Goal: Task Accomplishment & Management: Manage account settings

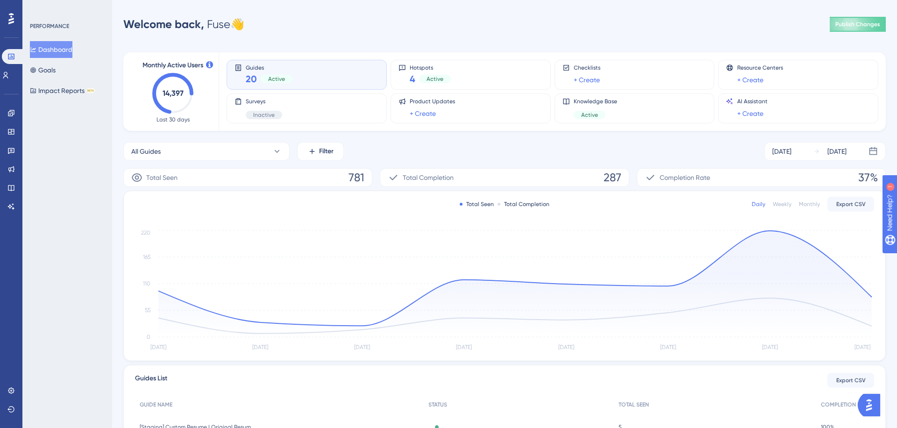
click at [15, 107] on div "Engagement" at bounding box center [10, 113] width 7 height 15
click at [9, 115] on icon at bounding box center [10, 112] width 7 height 7
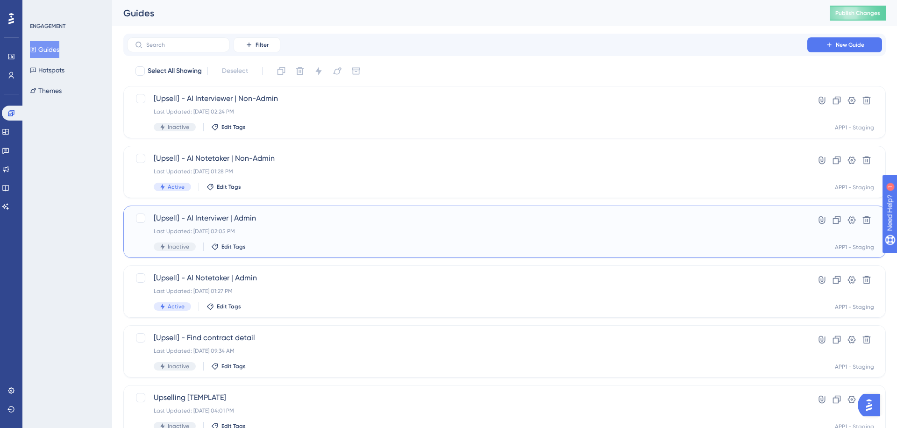
click at [370, 211] on div "[Upsell] - AI Interviwer | Admin Last Updated: [DATE] 02:05 PM Inactive Edit Ta…" at bounding box center [504, 232] width 762 height 52
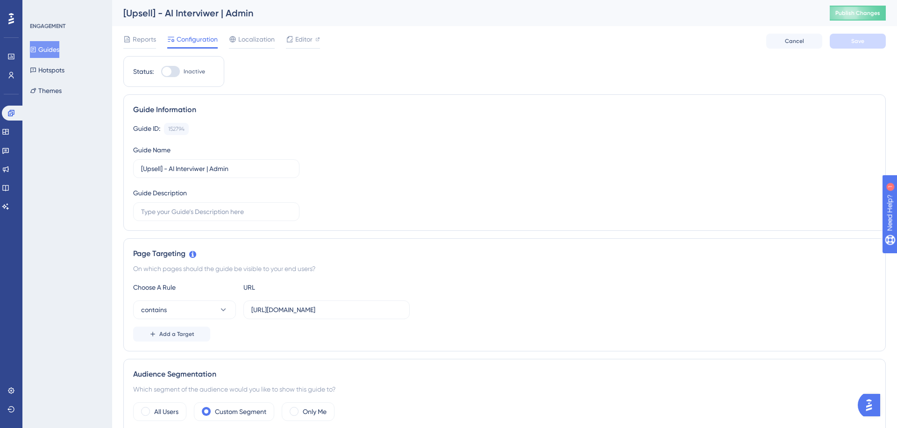
click at [172, 71] on div at bounding box center [170, 71] width 19 height 11
click at [161, 71] on input "Inactive" at bounding box center [161, 71] width 0 height 0
checkbox input "true"
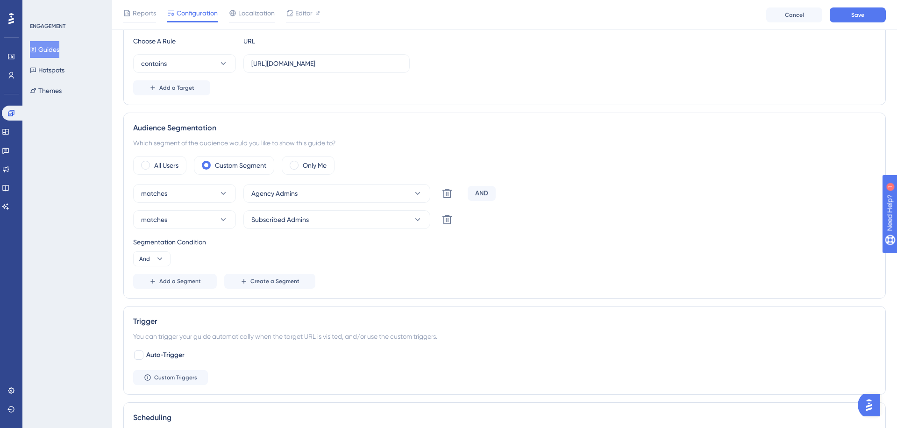
scroll to position [252, 0]
click at [195, 197] on button "matches" at bounding box center [184, 191] width 103 height 19
click at [197, 196] on button "matches" at bounding box center [184, 191] width 103 height 19
click at [172, 170] on div "All Users" at bounding box center [159, 163] width 53 height 19
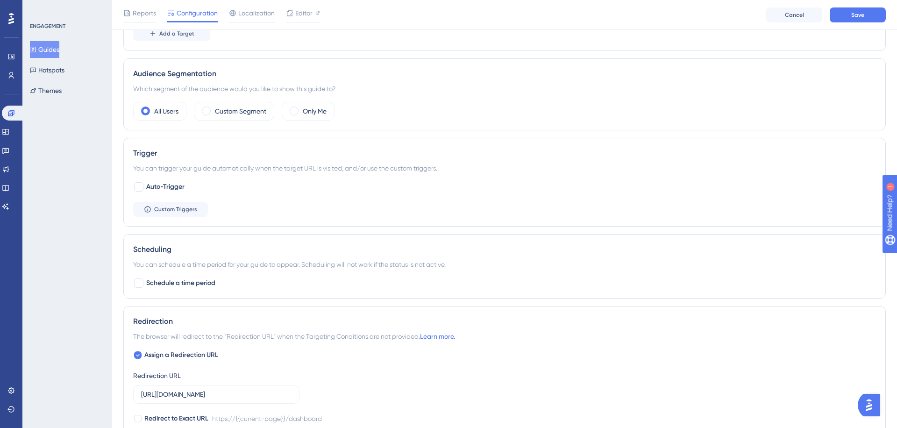
scroll to position [306, 0]
click at [171, 202] on button "Custom Triggers" at bounding box center [170, 206] width 75 height 15
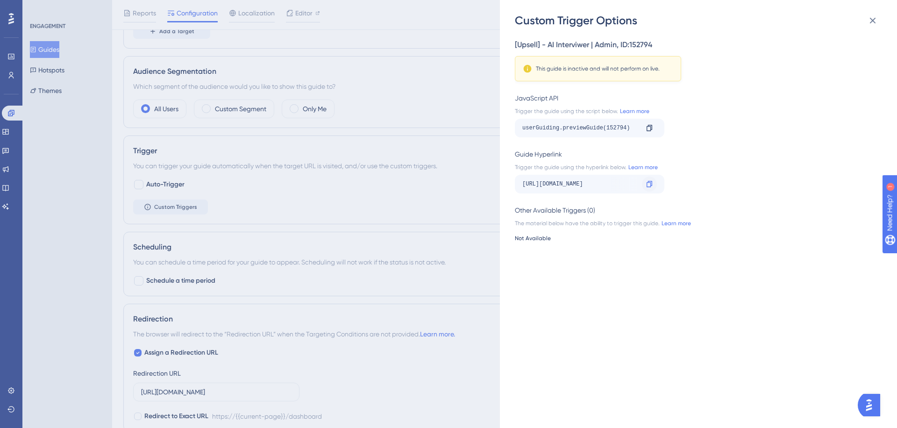
scroll to position [0, 69]
drag, startPoint x: 599, startPoint y: 184, endPoint x: 658, endPoint y: 180, distance: 58.5
click at [658, 180] on div "[URL][DOMAIN_NAME] Copy" at bounding box center [589, 184] width 149 height 19
click at [569, 185] on div "[URL][DOMAIN_NAME]" at bounding box center [511, 184] width 116 height 15
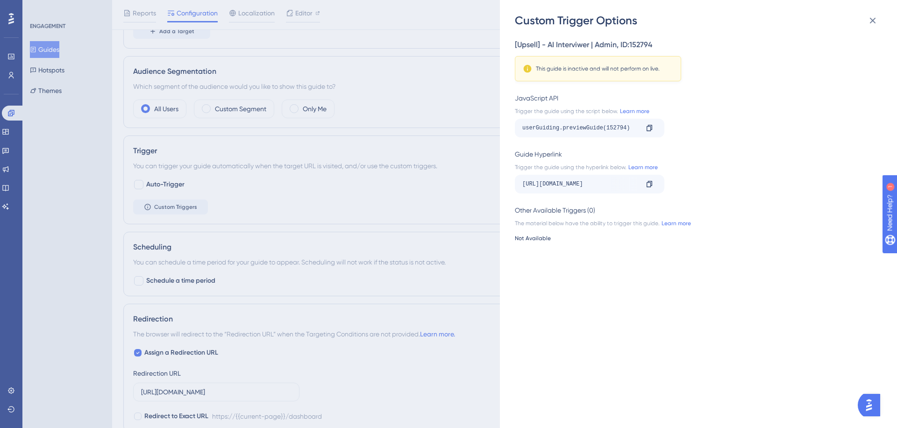
drag, startPoint x: 616, startPoint y: 185, endPoint x: 508, endPoint y: 185, distance: 108.4
click at [508, 185] on div "Custom Trigger Options [Upsell] - AI Interviwer | Admin , ID: 152794 This guide…" at bounding box center [698, 214] width 397 height 428
click at [564, 185] on div "[URL][DOMAIN_NAME]" at bounding box center [580, 184] width 116 height 15
drag, startPoint x: 593, startPoint y: 183, endPoint x: 688, endPoint y: 180, distance: 95.3
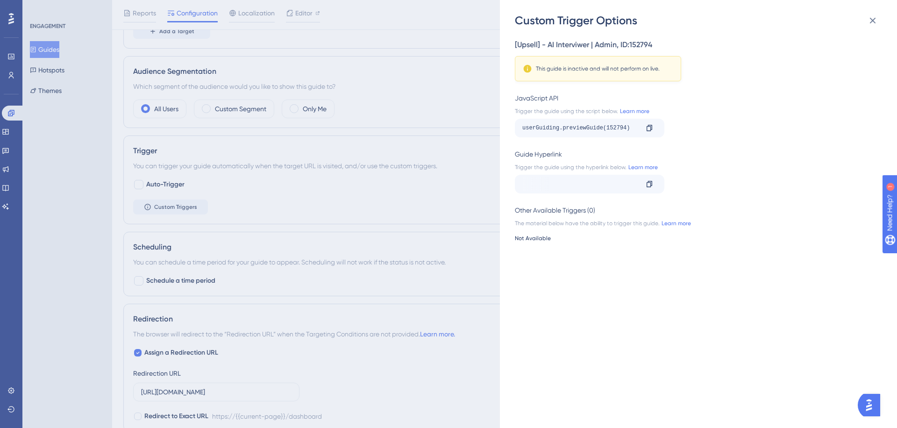
click at [688, 180] on div "[URL][DOMAIN_NAME] Copy" at bounding box center [696, 184] width 362 height 19
click at [569, 183] on div "[URL][DOMAIN_NAME]" at bounding box center [511, 184] width 116 height 15
drag, startPoint x: 612, startPoint y: 182, endPoint x: 720, endPoint y: 193, distance: 108.1
click at [720, 193] on div "[Upsell] - AI Interviwer | Admin , ID: 152794 This guide is inactive and will n…" at bounding box center [703, 228] width 376 height 400
click at [569, 186] on div "[URL][DOMAIN_NAME]" at bounding box center [511, 184] width 116 height 15
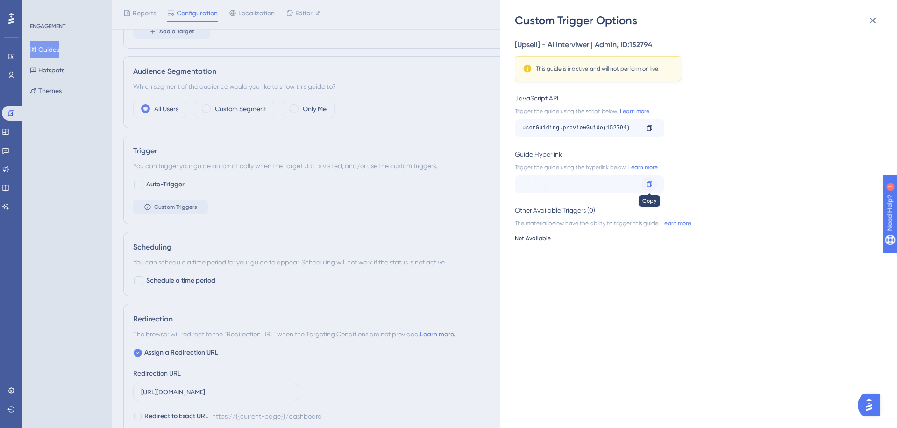
click at [647, 184] on icon at bounding box center [649, 183] width 7 height 7
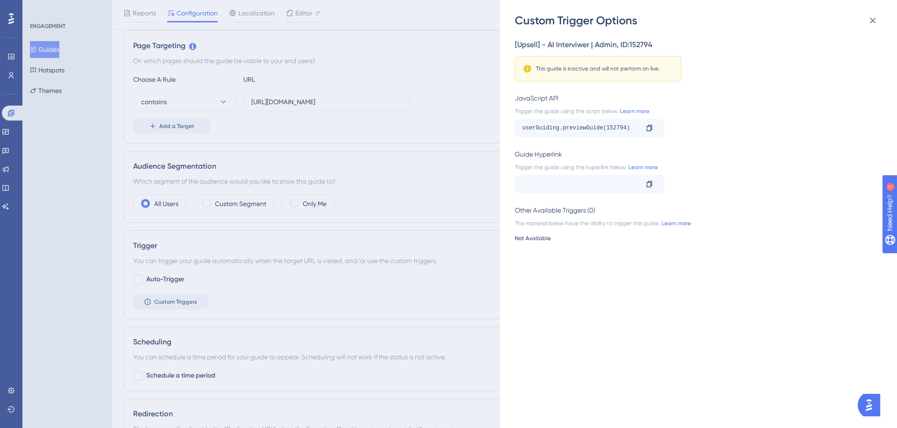
scroll to position [210, 0]
click at [653, 191] on div at bounding box center [649, 184] width 15 height 15
click at [647, 183] on icon at bounding box center [649, 183] width 7 height 7
click at [433, 180] on div "Custom Trigger Options [Upsell] - AI Interviwer | Admin , ID: 152794 This guide…" at bounding box center [448, 214] width 897 height 428
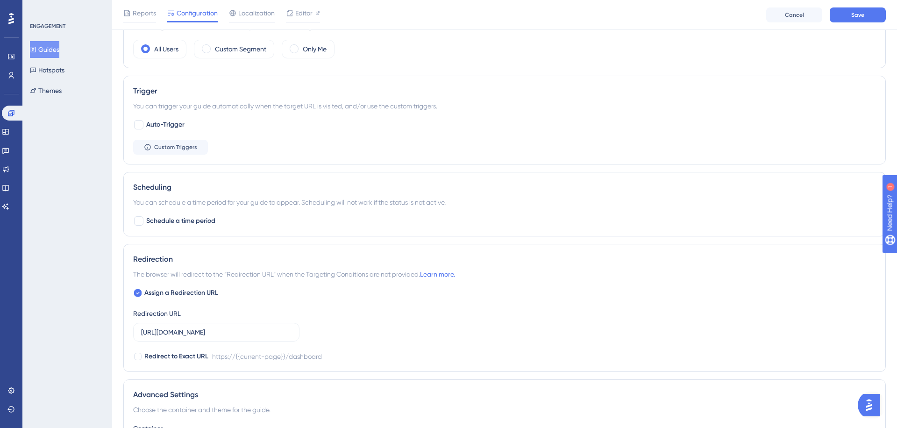
scroll to position [368, 0]
click at [174, 145] on span "Custom Triggers" at bounding box center [175, 145] width 43 height 7
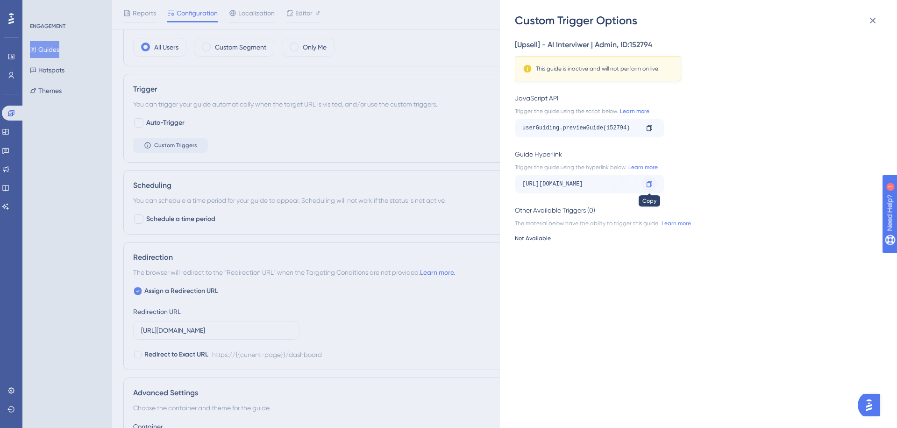
click at [653, 184] on div at bounding box center [649, 184] width 15 height 15
click at [436, 143] on div "Custom Trigger Options [Upsell] - AI Interviwer | Admin , ID: 152794 This guide…" at bounding box center [448, 214] width 897 height 428
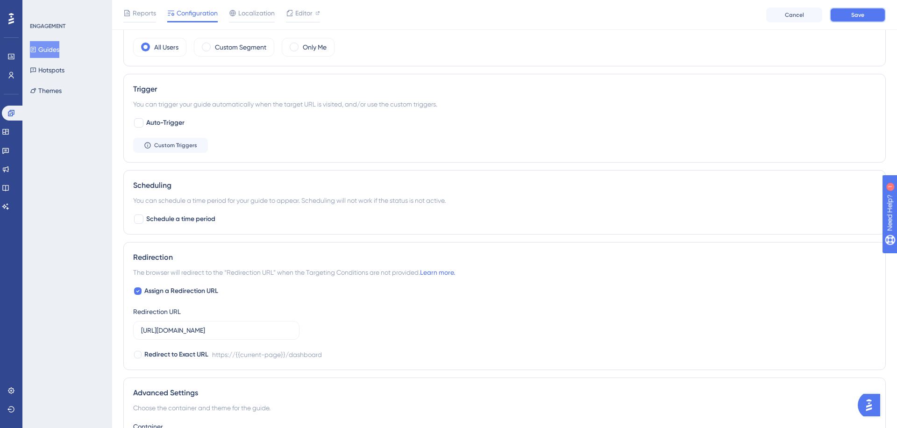
click at [843, 16] on button "Save" at bounding box center [858, 14] width 56 height 15
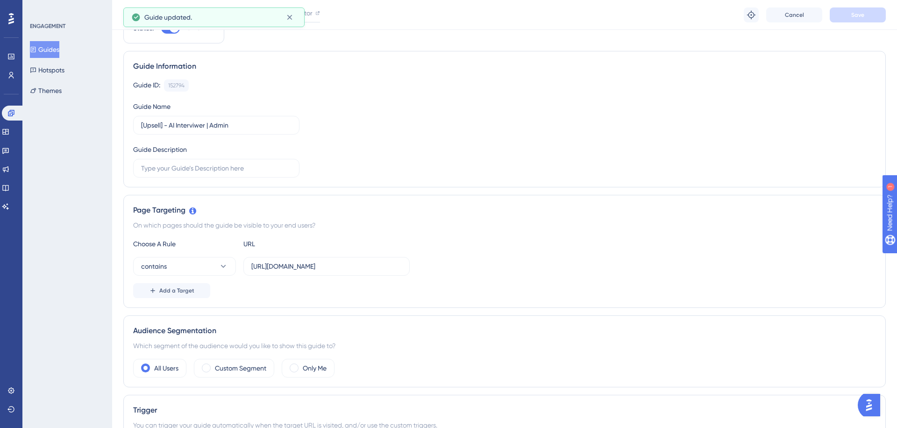
scroll to position [0, 0]
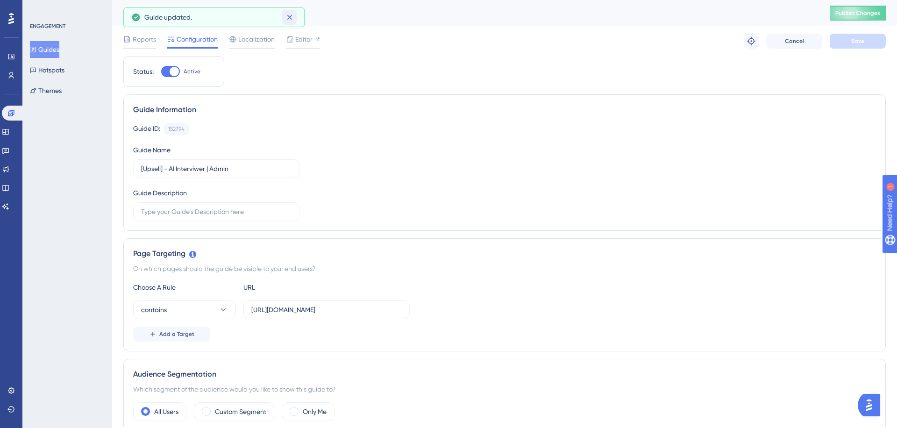
click at [290, 13] on icon at bounding box center [289, 17] width 9 height 9
click at [469, 220] on div "Guide ID: 152794 Copy Guide Name [Upsell] - AI Interviwer | Admin Guide Descrip…" at bounding box center [504, 172] width 743 height 98
click at [50, 46] on button "Guides" at bounding box center [44, 49] width 29 height 17
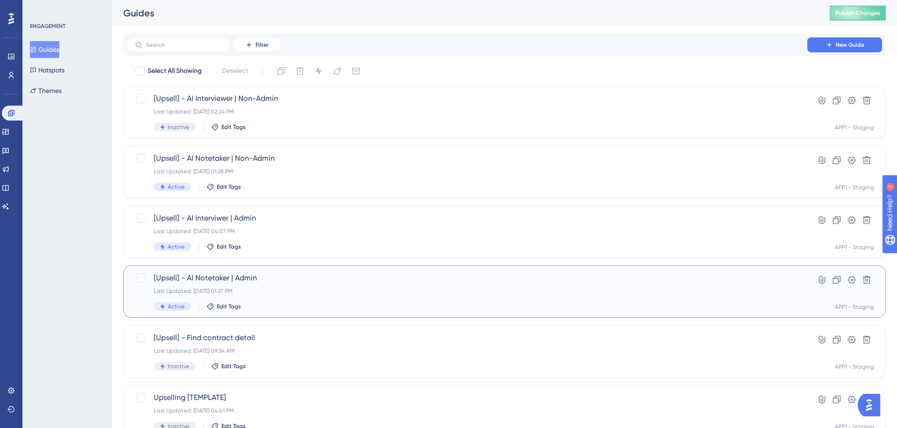
click at [314, 285] on div "[Upsell] - AI Notetaker | Admin Last Updated: [DATE] 01:27 PM Active Edit Tags" at bounding box center [467, 291] width 627 height 38
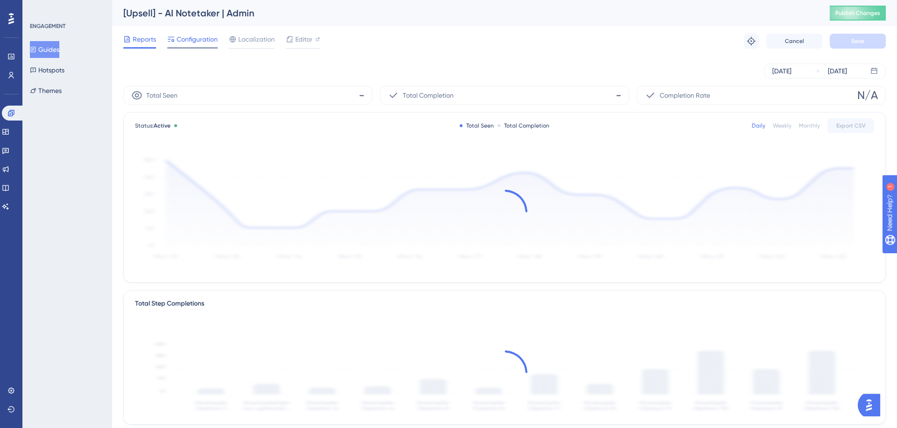
click at [197, 40] on span "Configuration" at bounding box center [197, 39] width 41 height 11
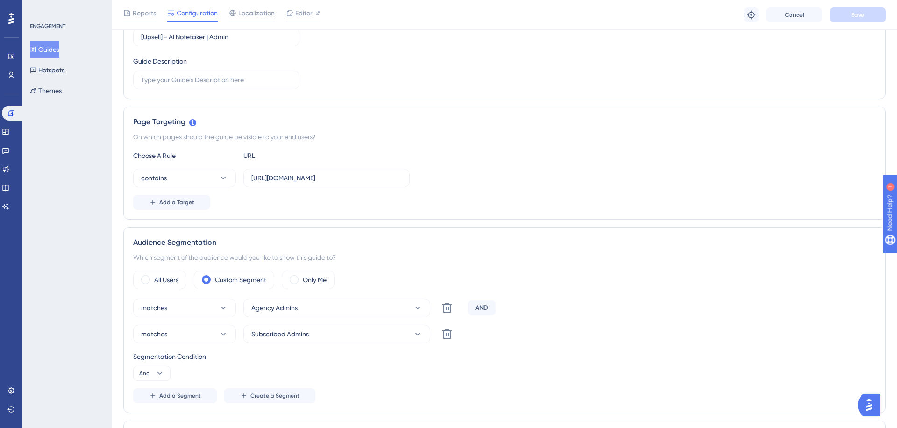
scroll to position [137, 0]
click at [164, 278] on label "All Users" at bounding box center [166, 278] width 24 height 11
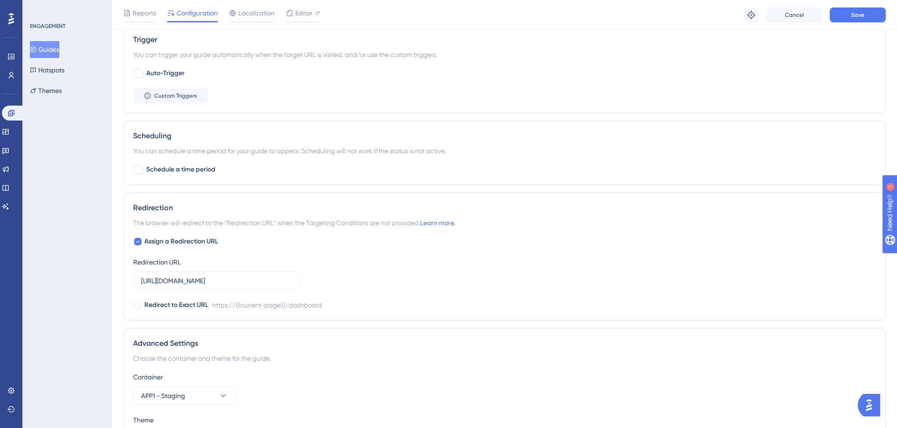
scroll to position [485, 0]
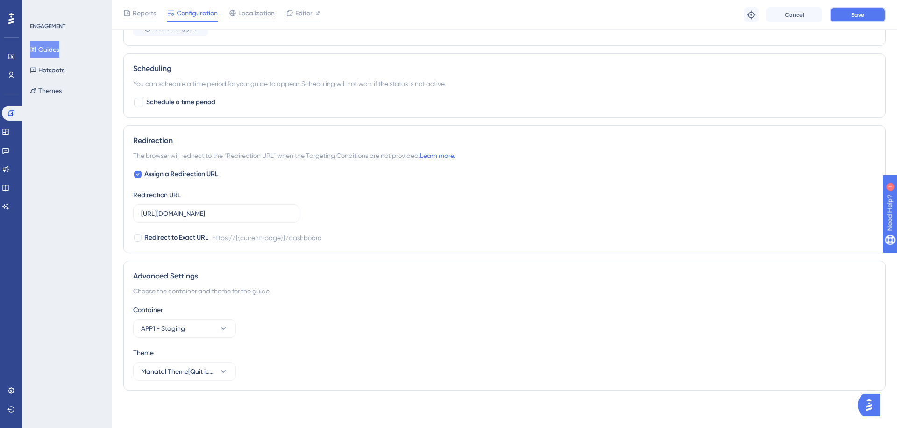
click at [853, 17] on span "Save" at bounding box center [857, 14] width 13 height 7
click at [59, 48] on button "Guides" at bounding box center [44, 49] width 29 height 17
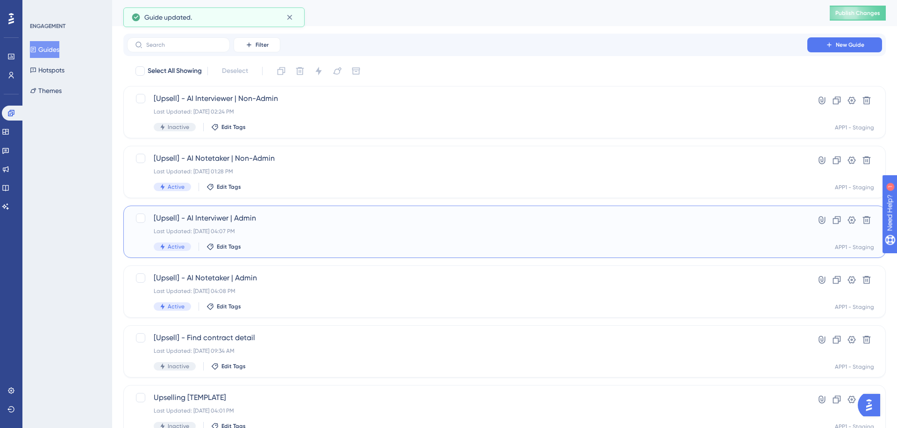
click at [320, 238] on div "[Upsell] - AI Interviwer | Admin Last Updated: [DATE] 04:07 PM Active Edit Tags" at bounding box center [467, 232] width 627 height 38
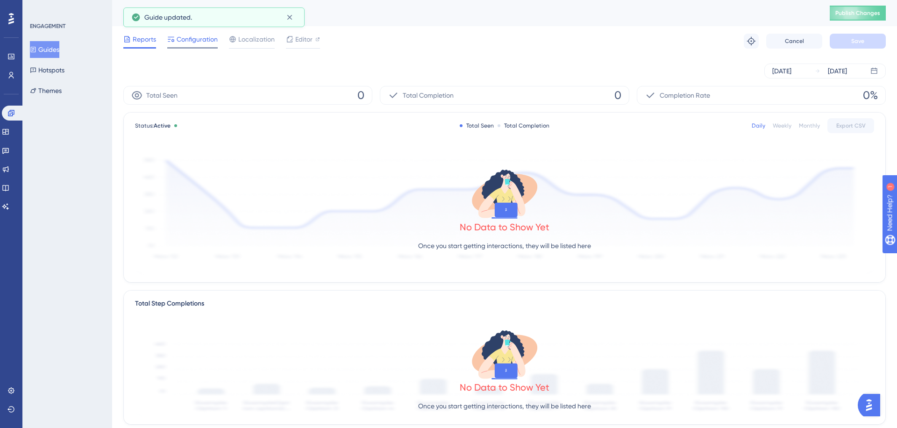
click at [206, 44] on span "Configuration" at bounding box center [197, 39] width 41 height 11
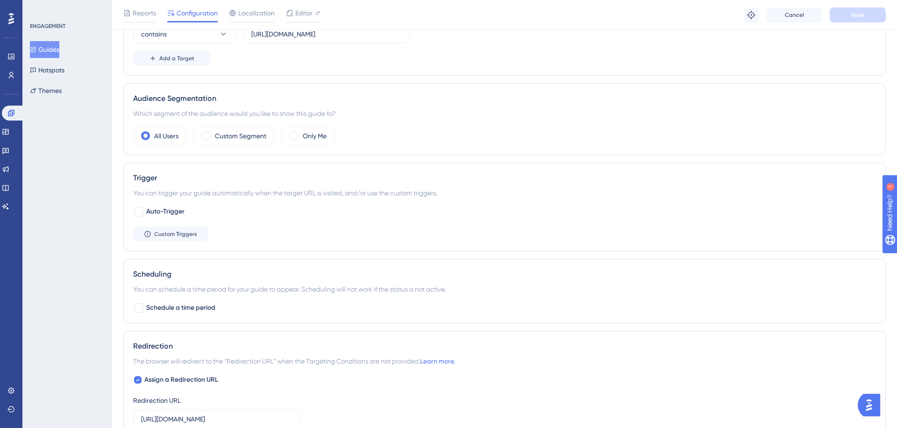
scroll to position [299, 0]
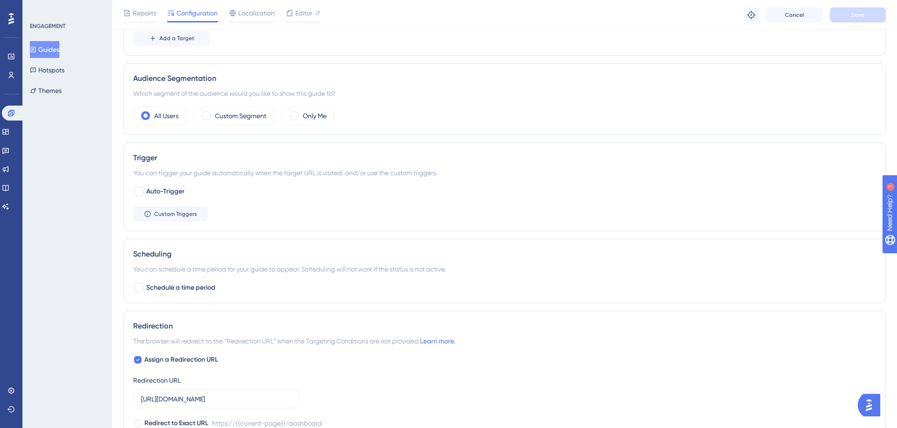
click at [55, 47] on button "Guides" at bounding box center [44, 49] width 29 height 17
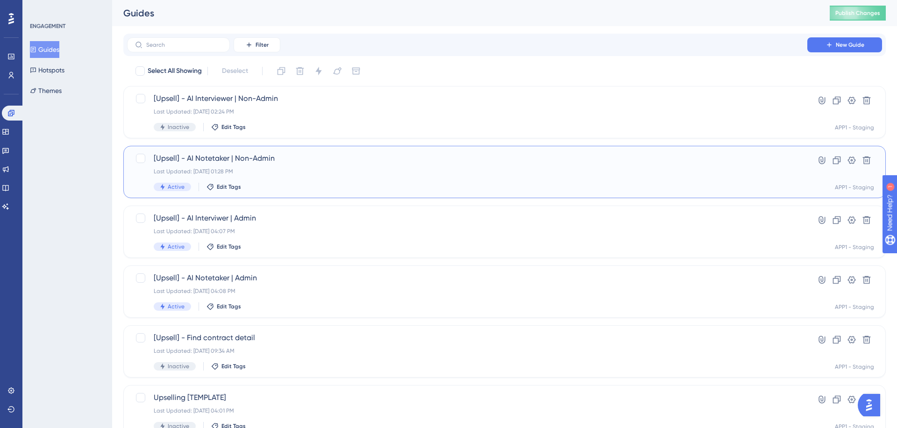
click at [285, 161] on span "[Upsell] - AI Notetaker | Non-Admin" at bounding box center [467, 158] width 627 height 11
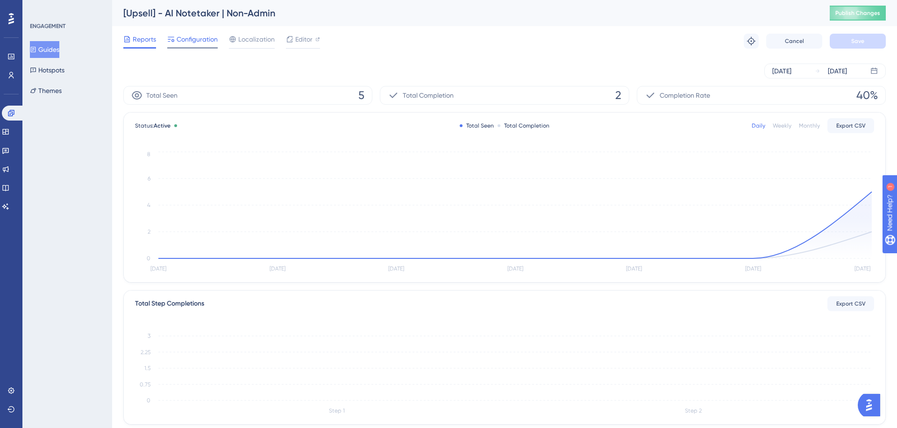
click at [184, 43] on span "Configuration" at bounding box center [197, 39] width 41 height 11
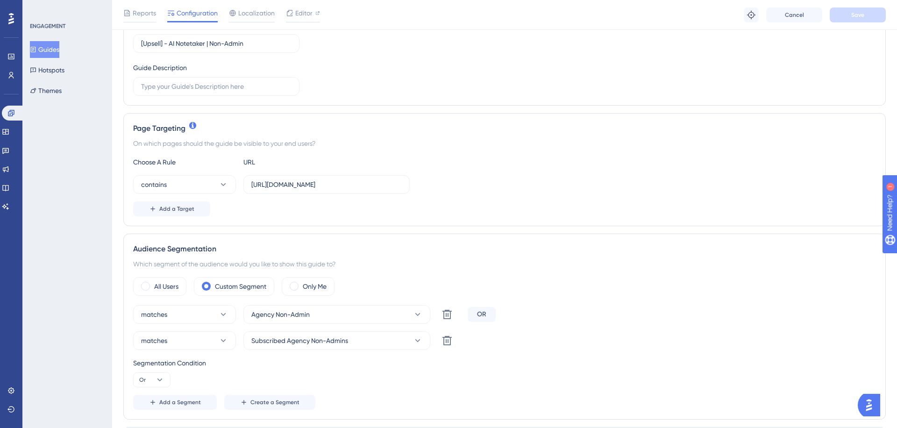
scroll to position [165, 0]
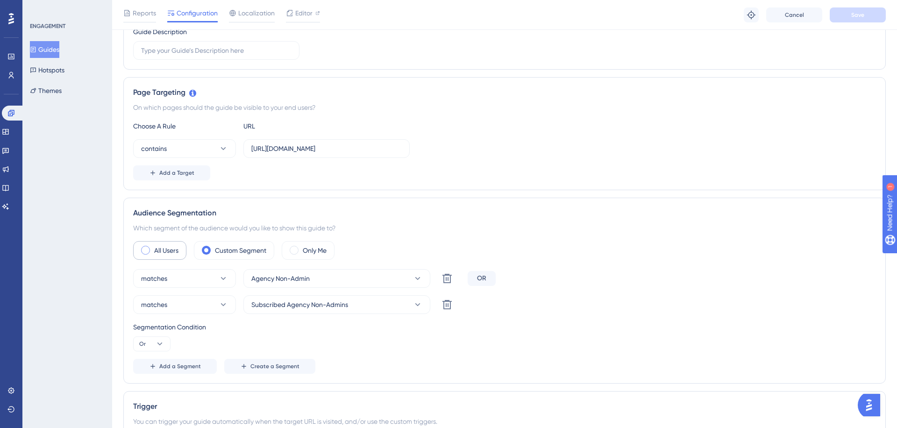
click at [164, 247] on label "All Users" at bounding box center [166, 250] width 24 height 11
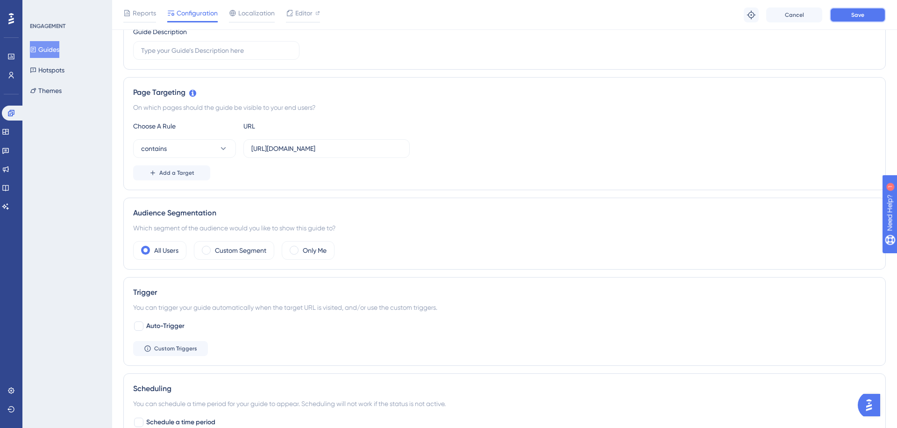
click at [859, 19] on button "Save" at bounding box center [858, 14] width 56 height 15
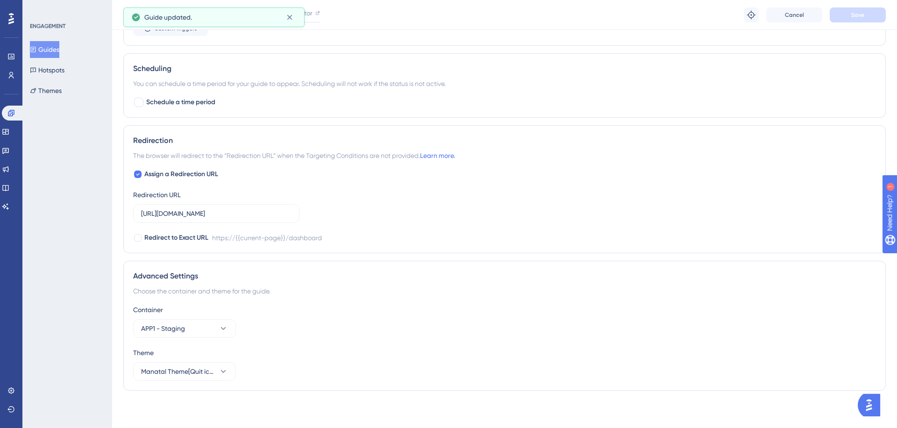
scroll to position [0, 0]
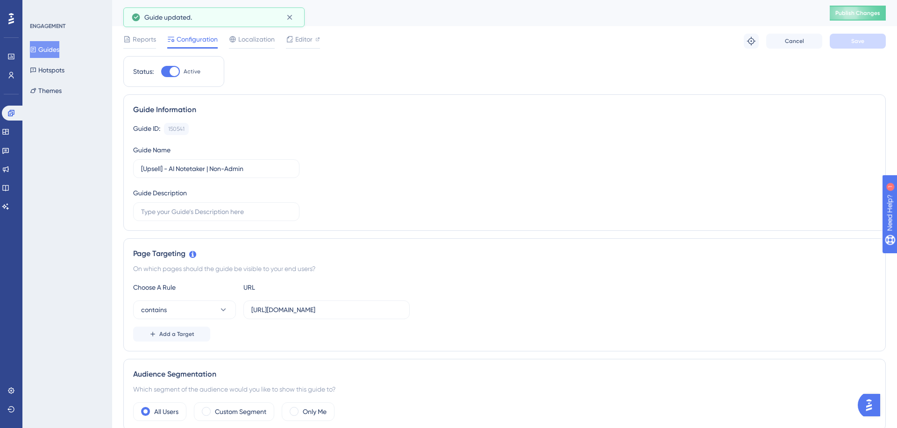
click at [59, 49] on button "Guides" at bounding box center [44, 49] width 29 height 17
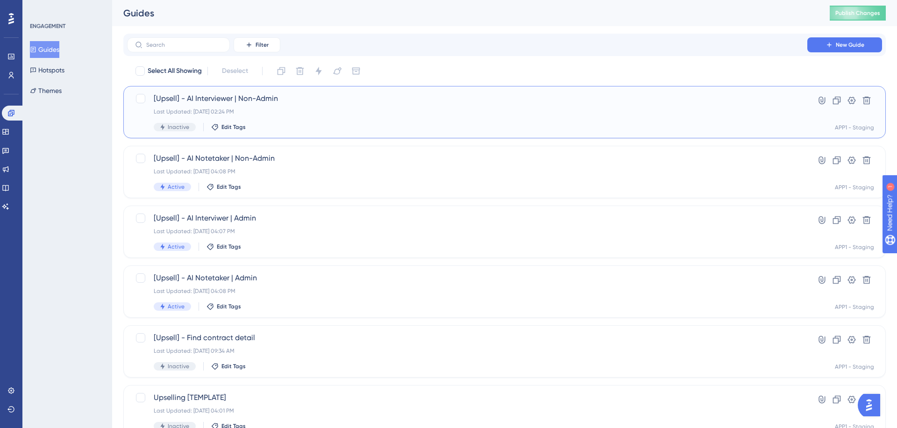
click at [304, 119] on div "[Upsell] - AI Interviewer | Non-Admin Last Updated: [DATE] 02:24 PM Inactive Ed…" at bounding box center [467, 112] width 627 height 38
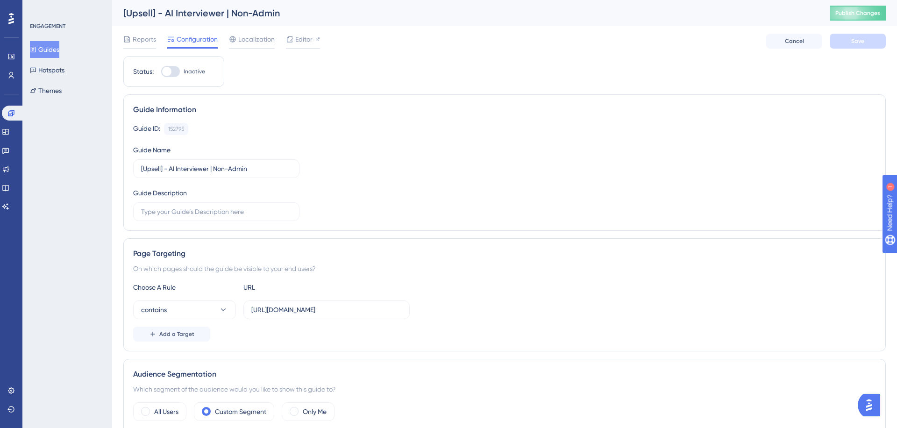
click at [176, 74] on div at bounding box center [170, 71] width 19 height 11
click at [161, 72] on input "Inactive" at bounding box center [161, 71] width 0 height 0
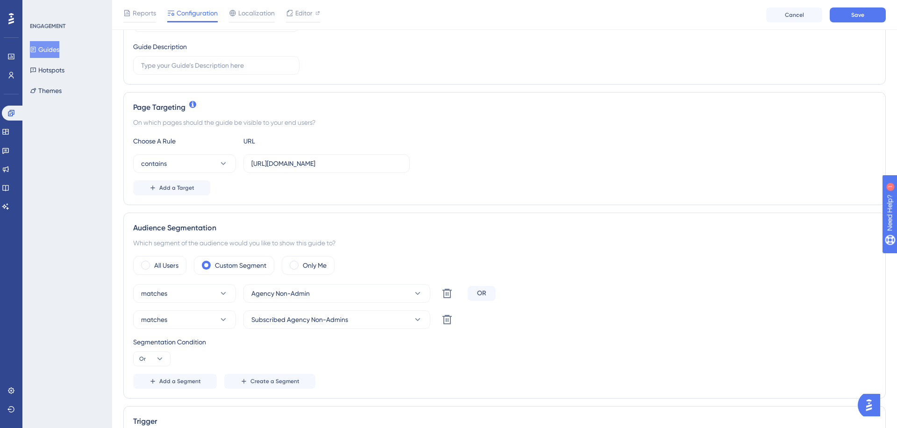
scroll to position [156, 0]
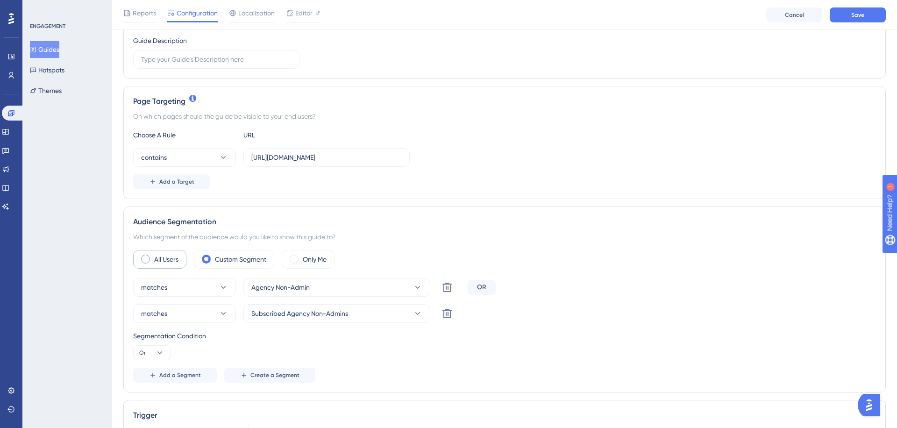
click at [161, 263] on label "All Users" at bounding box center [166, 259] width 24 height 11
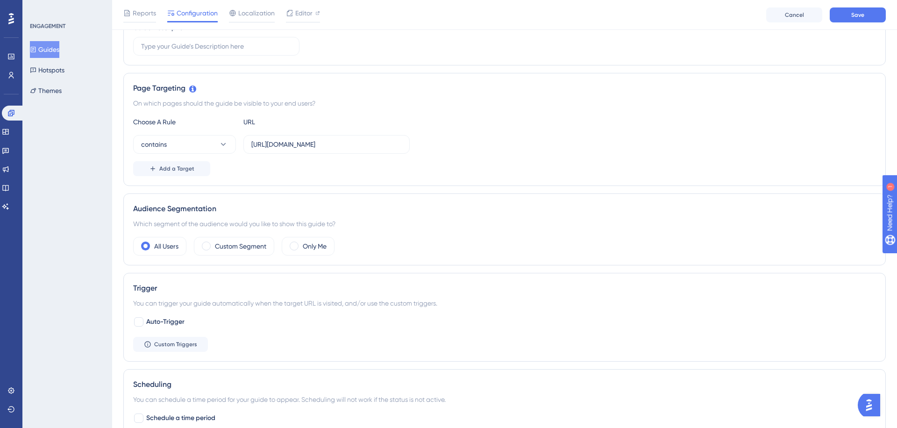
scroll to position [0, 0]
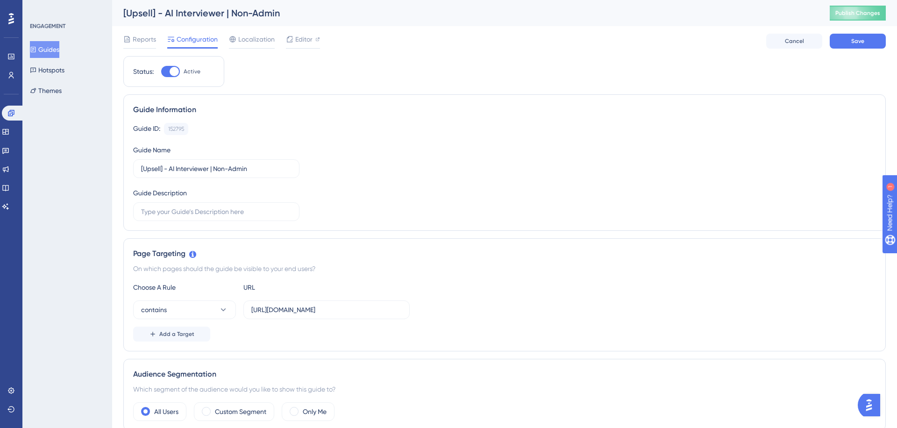
click at [160, 70] on div "Status: Active" at bounding box center [173, 71] width 81 height 11
click at [169, 71] on div at bounding box center [170, 71] width 19 height 11
click at [161, 71] on input "Active" at bounding box center [161, 71] width 0 height 0
checkbox input "false"
click at [863, 42] on span "Save" at bounding box center [857, 40] width 13 height 7
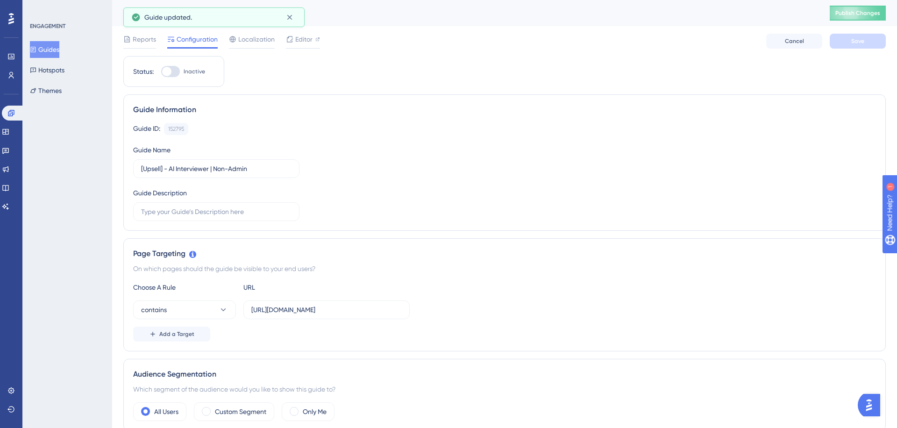
click at [54, 50] on button "Guides" at bounding box center [44, 49] width 29 height 17
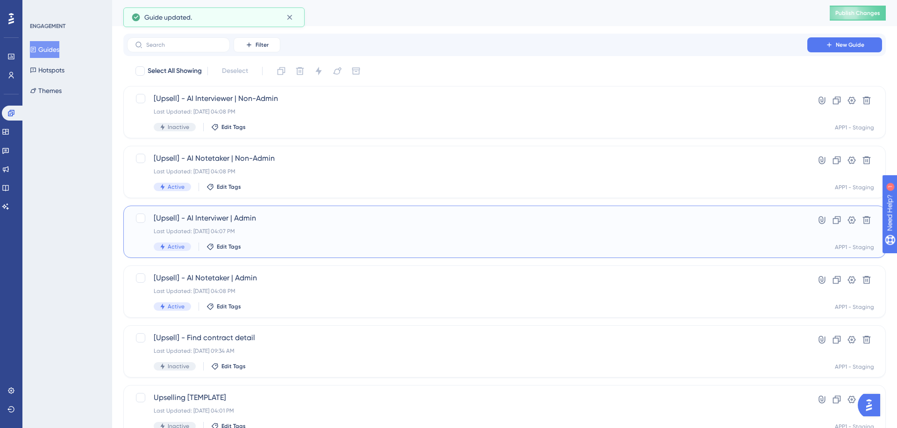
click at [312, 232] on div "Last Updated: [DATE] 04:07 PM" at bounding box center [467, 230] width 627 height 7
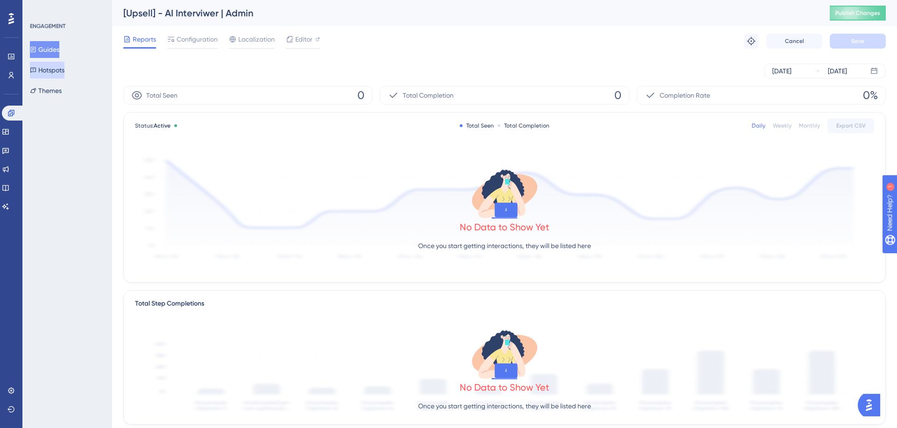
click at [45, 71] on button "Hotspots" at bounding box center [47, 70] width 35 height 17
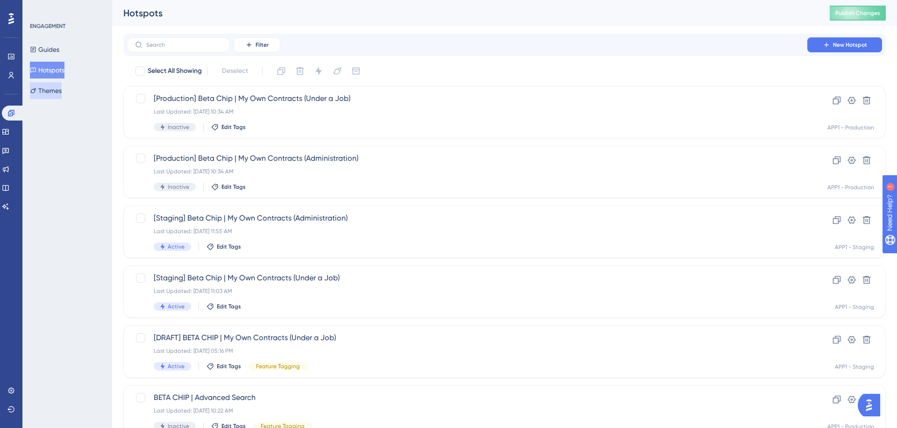
click at [57, 92] on button "Themes" at bounding box center [46, 90] width 32 height 17
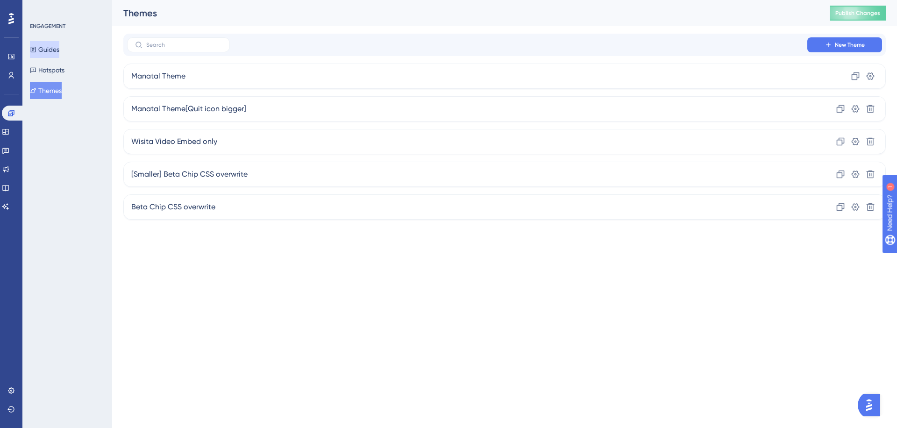
click at [59, 49] on button "Guides" at bounding box center [44, 49] width 29 height 17
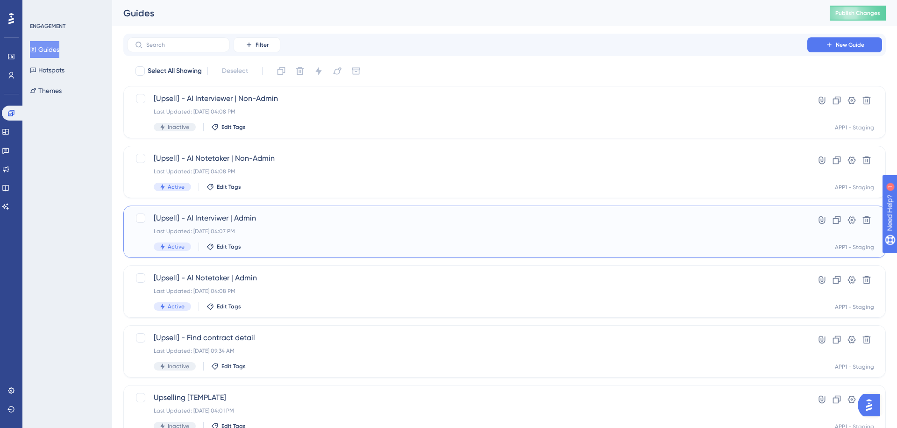
click at [302, 229] on div "Last Updated: [DATE] 04:07 PM" at bounding box center [467, 230] width 627 height 7
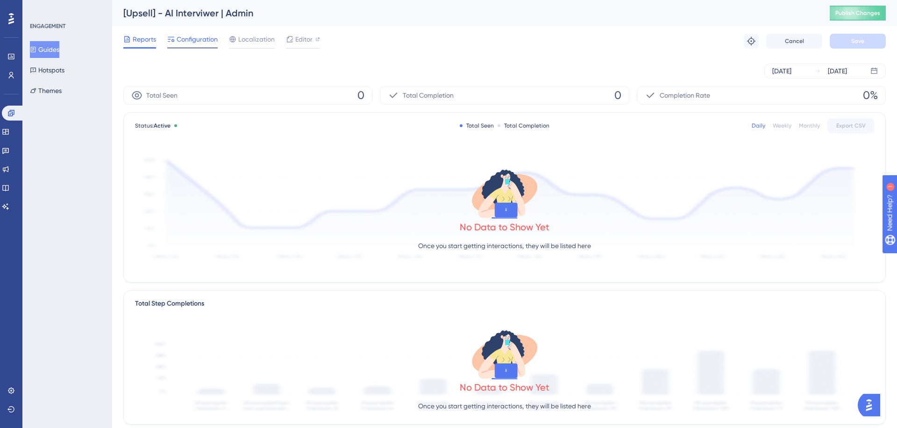
click at [201, 43] on span "Configuration" at bounding box center [197, 39] width 41 height 11
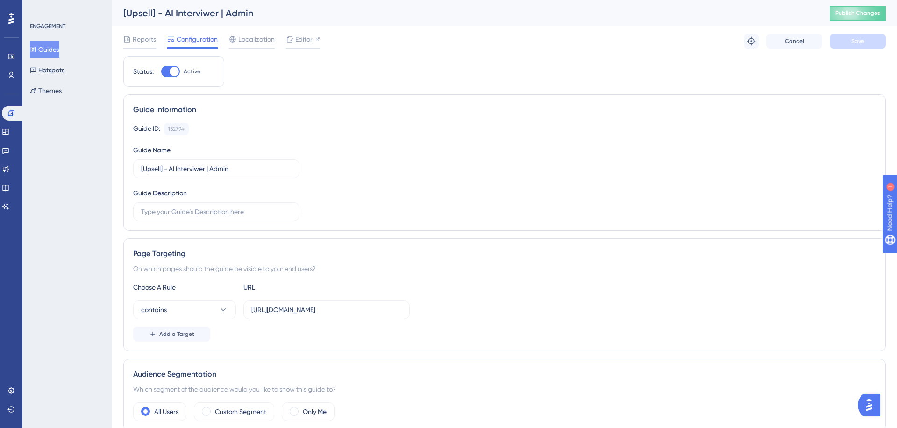
click at [177, 65] on div "Status: Active" at bounding box center [173, 71] width 101 height 31
click at [175, 70] on div at bounding box center [174, 71] width 9 height 9
click at [161, 71] on input "Active" at bounding box center [161, 71] width 0 height 0
checkbox input "false"
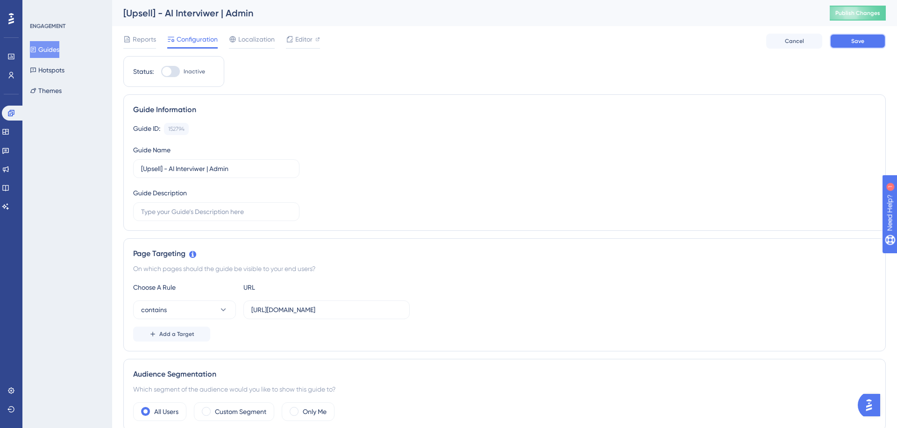
click at [851, 41] on span "Save" at bounding box center [857, 40] width 13 height 7
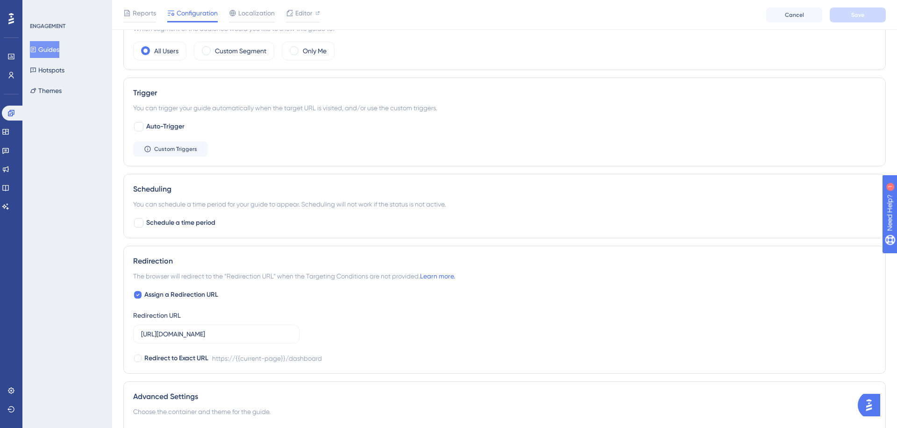
scroll to position [353, 0]
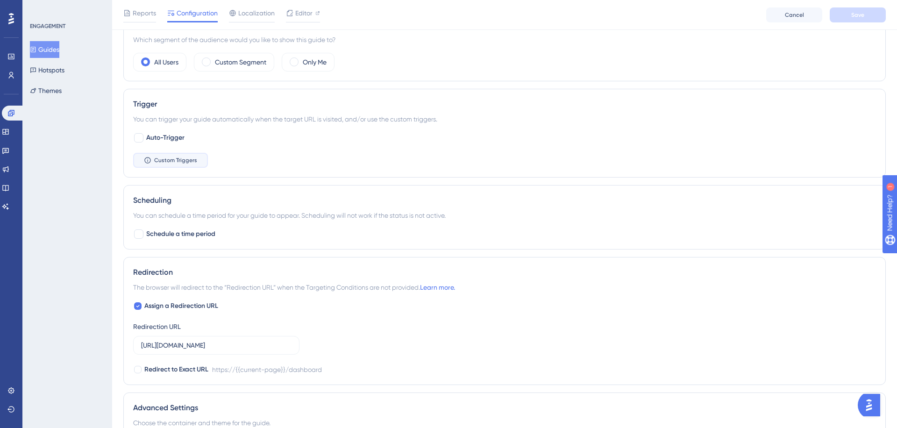
click at [195, 157] on span "Custom Triggers" at bounding box center [175, 159] width 43 height 7
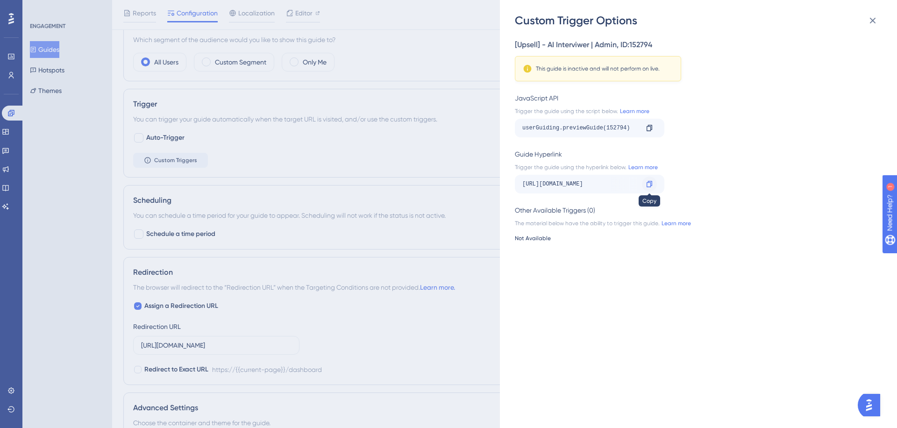
click at [648, 183] on icon at bounding box center [649, 183] width 7 height 7
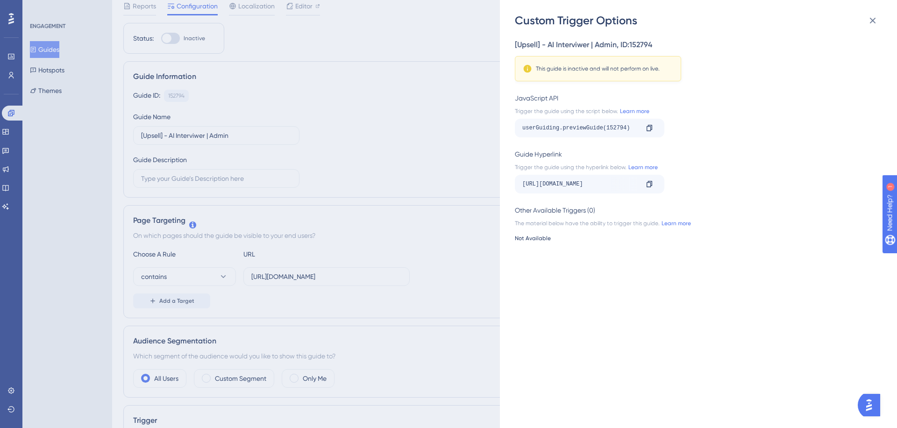
scroll to position [0, 0]
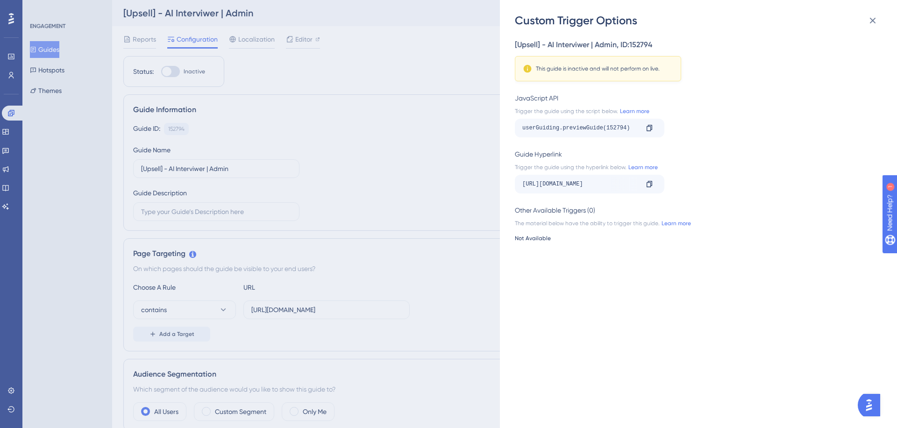
click at [312, 151] on div "Custom Trigger Options [Upsell] - AI Interviwer | Admin , ID: 152794 This guide…" at bounding box center [448, 214] width 897 height 428
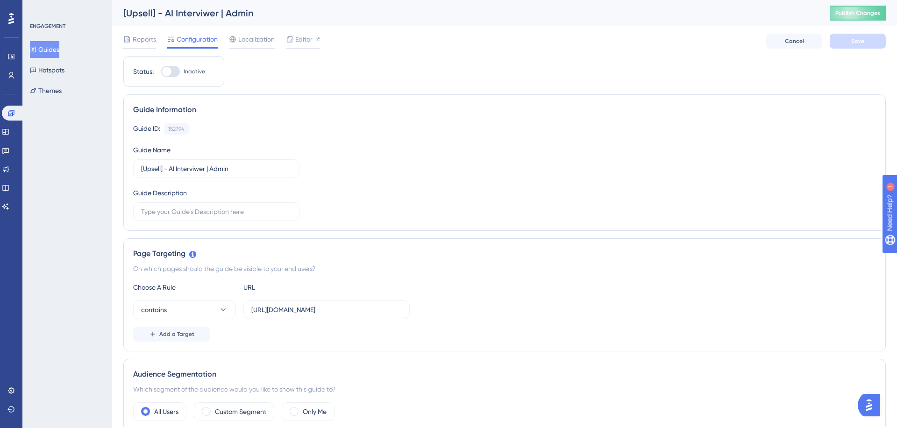
click at [53, 48] on button "Guides" at bounding box center [44, 49] width 29 height 17
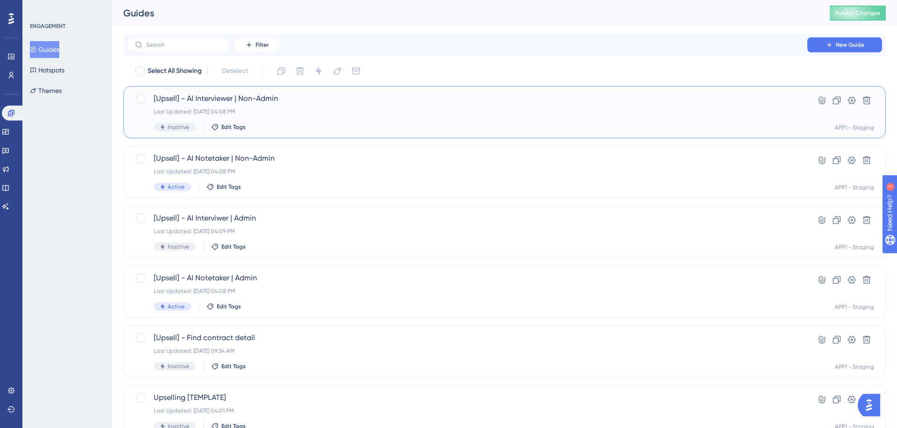
click at [326, 117] on div "[Upsell] - AI Interviewer | Non-Admin Last Updated: [DATE] 04:08 PM Inactive Ed…" at bounding box center [467, 112] width 627 height 38
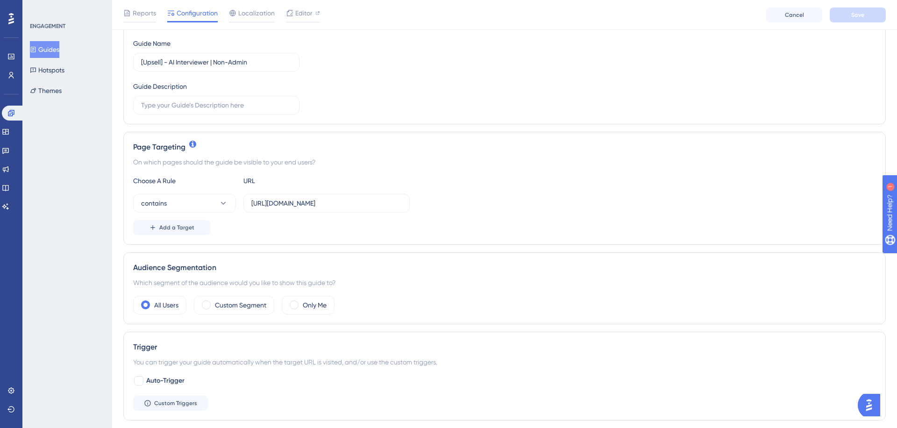
scroll to position [153, 0]
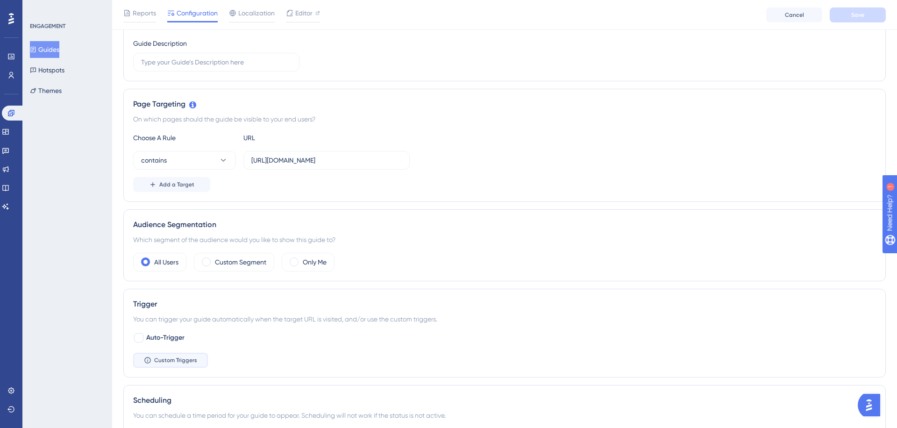
click at [179, 355] on button "Custom Triggers" at bounding box center [170, 360] width 75 height 15
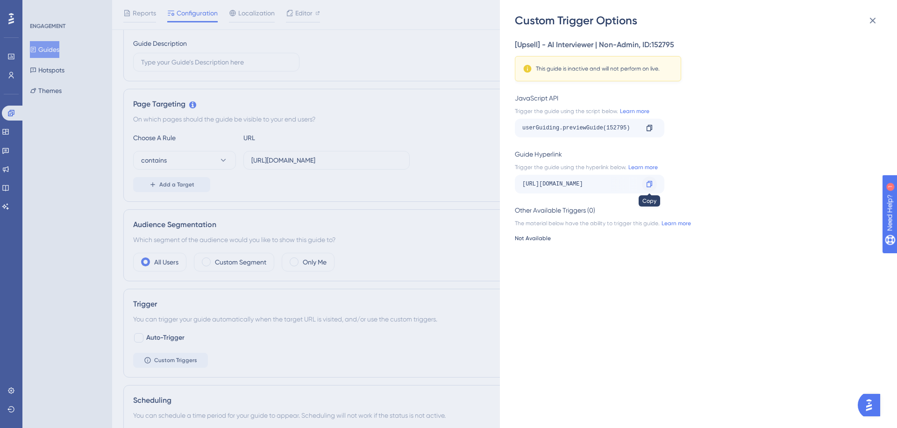
click at [647, 181] on icon at bounding box center [649, 183] width 7 height 7
click at [876, 23] on icon at bounding box center [872, 20] width 11 height 11
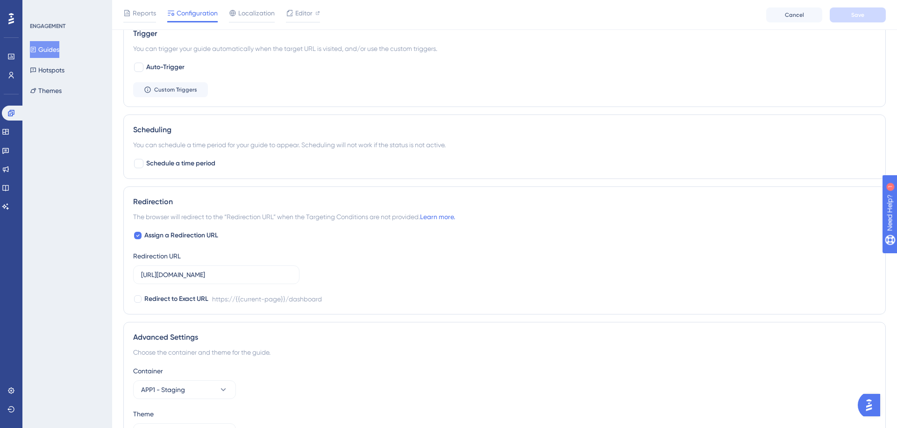
scroll to position [485, 0]
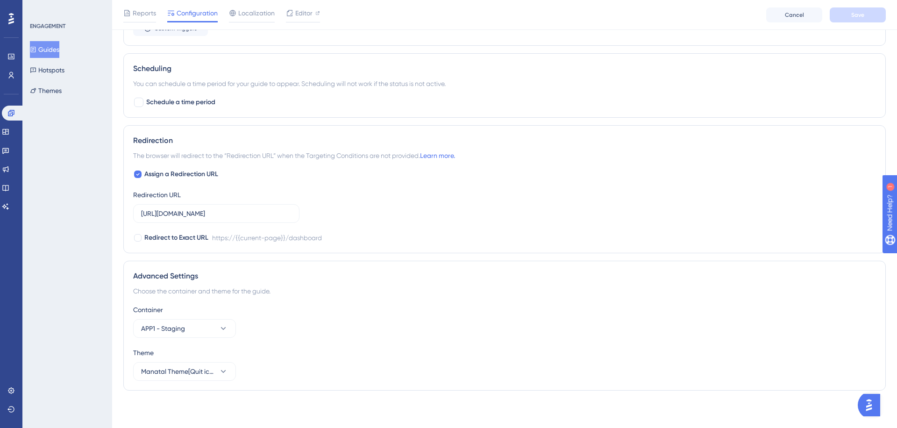
click at [52, 51] on button "Guides" at bounding box center [44, 49] width 29 height 17
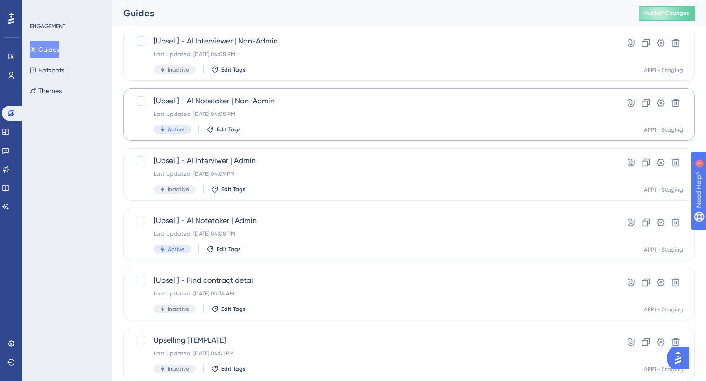
scroll to position [69, 0]
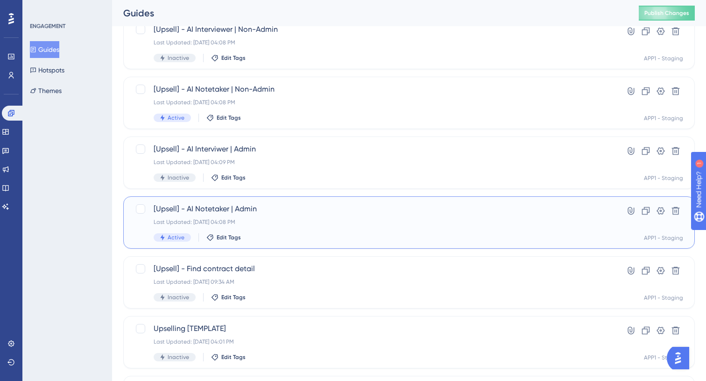
click at [309, 215] on div "[Upsell] - AI Notetaker | Admin Last Updated: [DATE] 04:08 PM Active Edit Tags" at bounding box center [372, 222] width 436 height 38
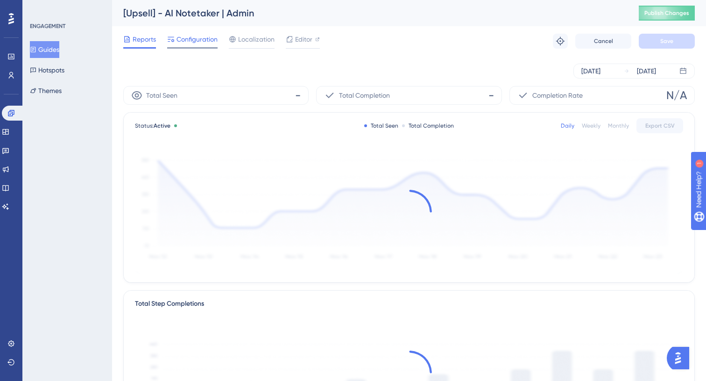
click at [210, 43] on span "Configuration" at bounding box center [197, 39] width 41 height 11
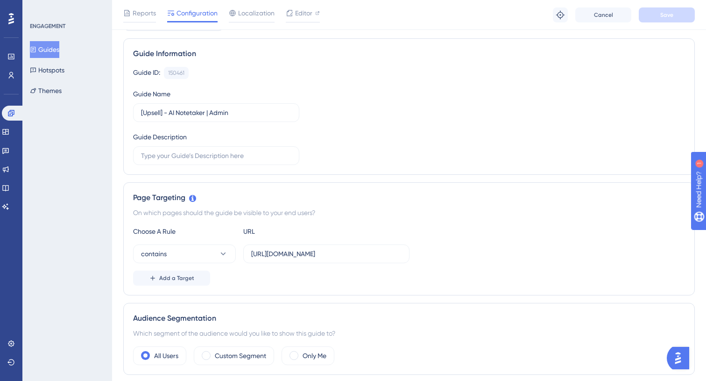
scroll to position [66, 0]
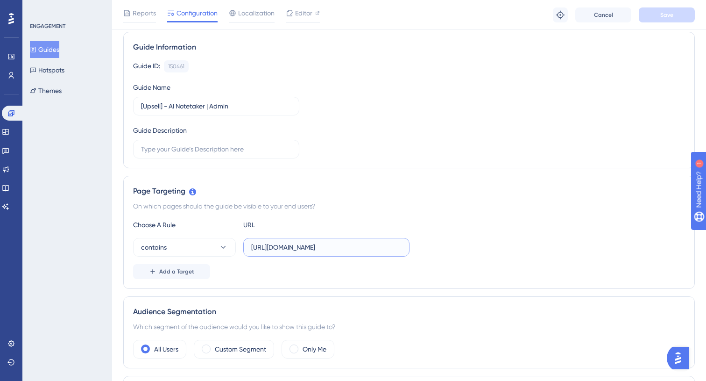
click at [344, 247] on input "[URL][DOMAIN_NAME]" at bounding box center [326, 247] width 150 height 10
paste input "[DOMAIN_NAME][URL]"
type input "[URL][DOMAIN_NAME]"
click at [656, 16] on button "Save" at bounding box center [667, 14] width 56 height 15
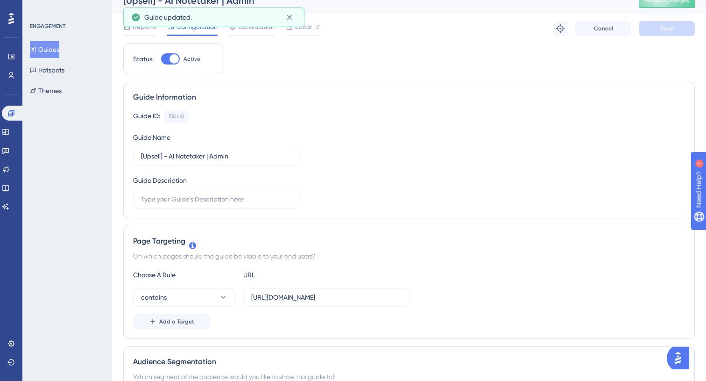
scroll to position [0, 0]
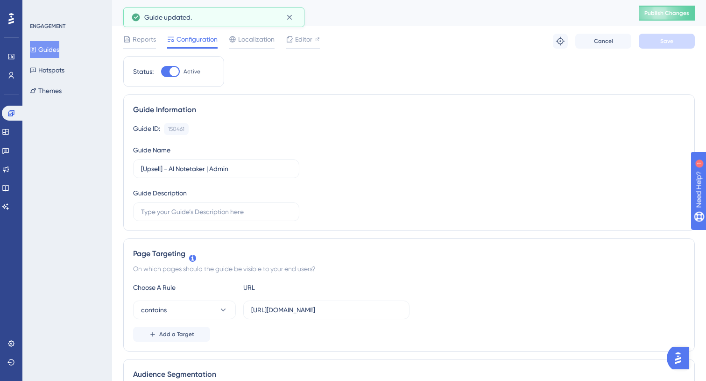
click at [59, 44] on button "Guides" at bounding box center [44, 49] width 29 height 17
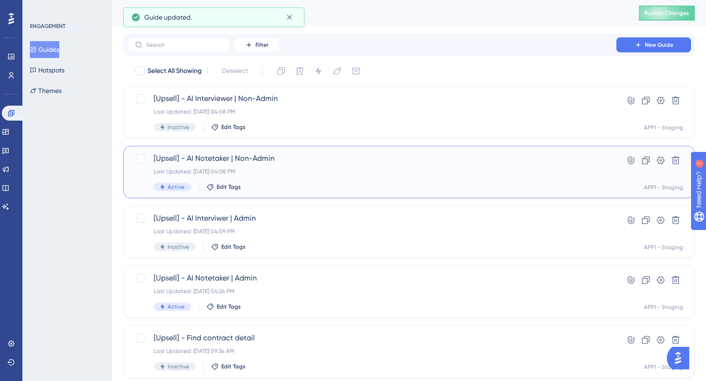
click at [332, 173] on div "Last Updated: [DATE] 04:08 PM" at bounding box center [372, 171] width 436 height 7
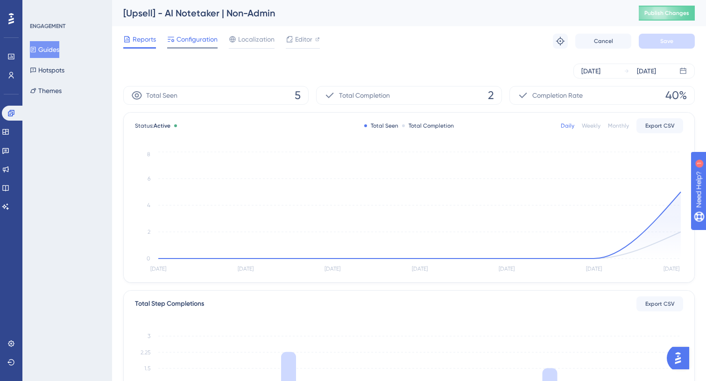
click at [198, 39] on span "Configuration" at bounding box center [197, 39] width 41 height 11
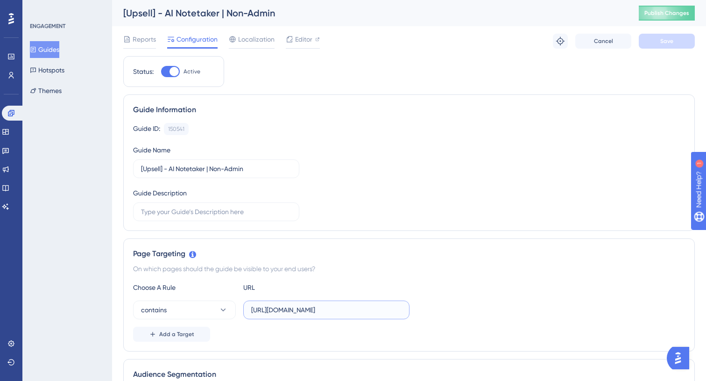
click at [313, 306] on input "[URL][DOMAIN_NAME]" at bounding box center [326, 310] width 150 height 10
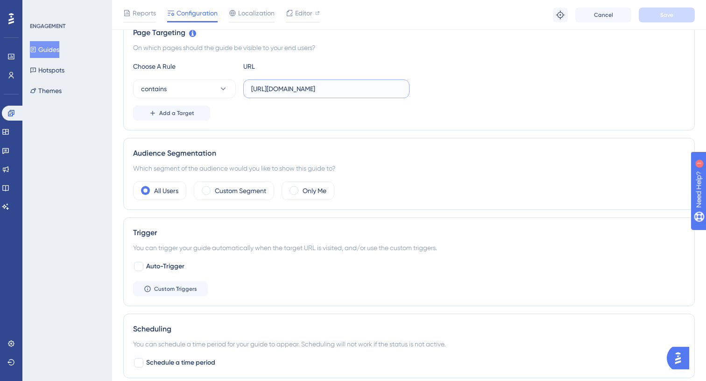
scroll to position [180, 0]
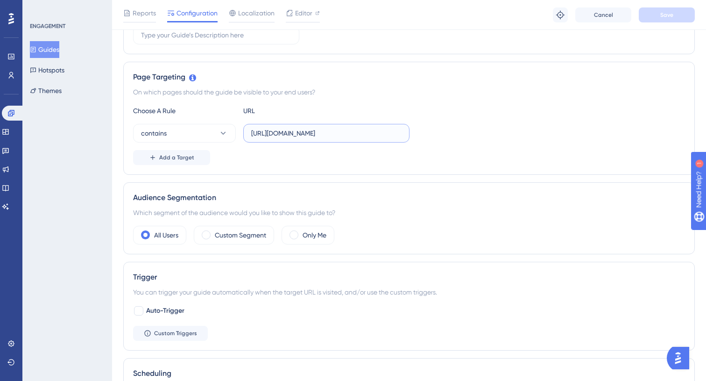
click at [344, 135] on input "[URL][DOMAIN_NAME]" at bounding box center [326, 133] width 150 height 10
click at [372, 135] on input "[URL][DOMAIN_NAME]" at bounding box center [326, 133] width 150 height 10
click at [384, 135] on input "[URL][DOMAIN_NAME]" at bounding box center [326, 133] width 150 height 10
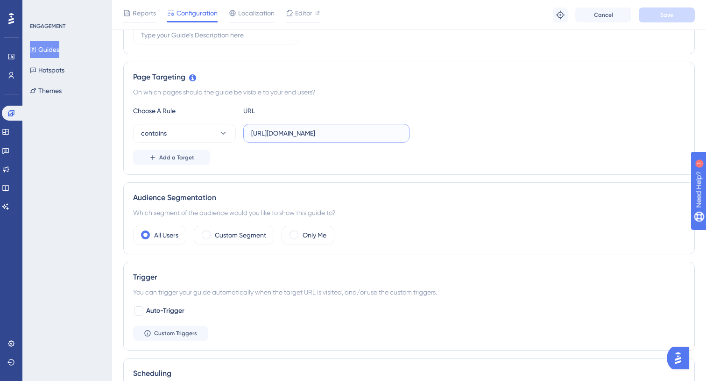
click at [350, 138] on input "[URL][DOMAIN_NAME]" at bounding box center [326, 133] width 150 height 10
drag, startPoint x: 373, startPoint y: 134, endPoint x: 249, endPoint y: 129, distance: 123.4
click at [249, 129] on label "[URL][DOMAIN_NAME]" at bounding box center [326, 133] width 166 height 19
click at [320, 140] on label "[URL][DOMAIN_NAME]" at bounding box center [326, 133] width 166 height 19
click at [320, 138] on input "[URL][DOMAIN_NAME]" at bounding box center [326, 133] width 150 height 10
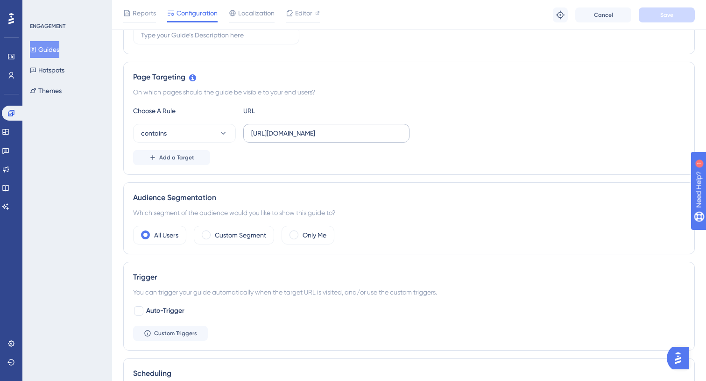
click at [320, 140] on label "[URL][DOMAIN_NAME]" at bounding box center [326, 133] width 166 height 19
click at [320, 138] on input "[URL][DOMAIN_NAME]" at bounding box center [326, 133] width 150 height 10
click at [318, 133] on input "[URL][DOMAIN_NAME]" at bounding box center [326, 133] width 150 height 10
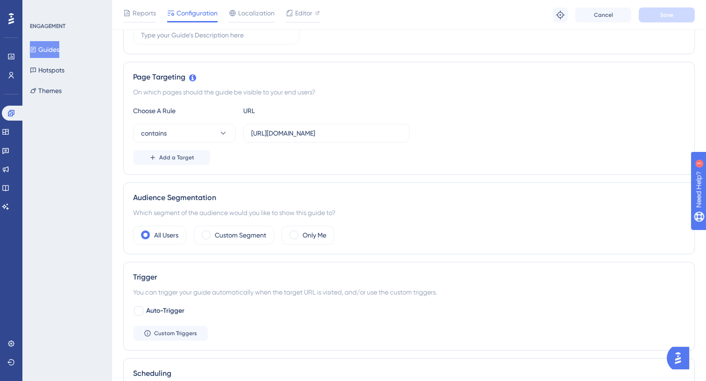
click at [344, 90] on div "On which pages should the guide be visible to your end users?" at bounding box center [409, 91] width 552 height 11
click at [303, 135] on input "[URL][DOMAIN_NAME]" at bounding box center [326, 133] width 150 height 10
click at [411, 90] on div "On which pages should the guide be visible to your end users?" at bounding box center [409, 91] width 552 height 11
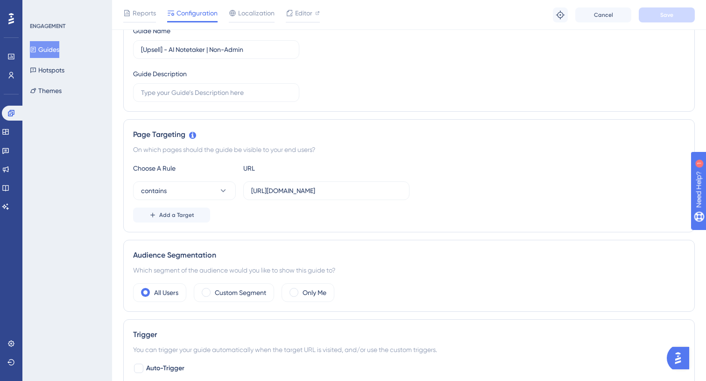
scroll to position [0, 0]
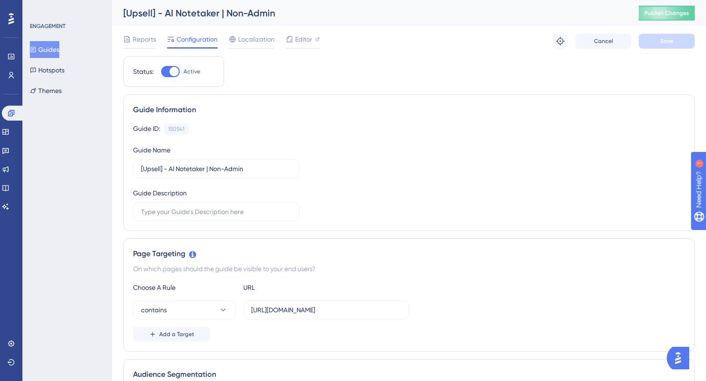
click at [45, 52] on button "Guides" at bounding box center [44, 49] width 29 height 17
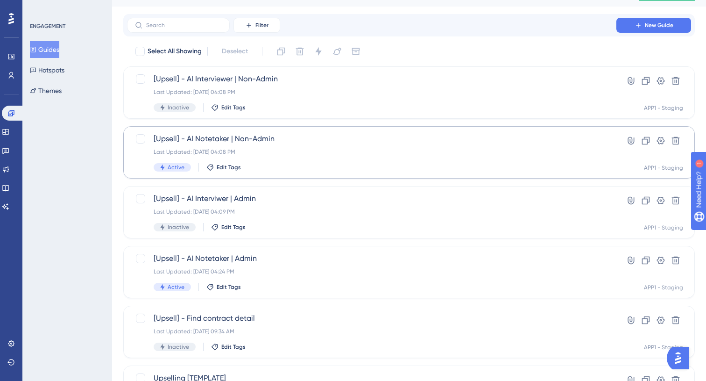
scroll to position [21, 0]
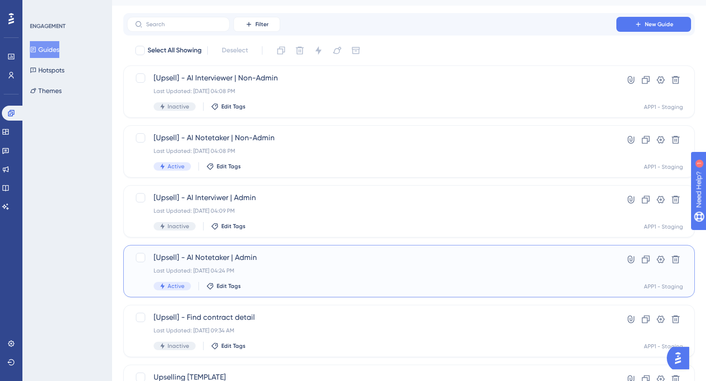
click at [298, 259] on span "[Upsell] - AI Notetaker | Admin" at bounding box center [372, 257] width 436 height 11
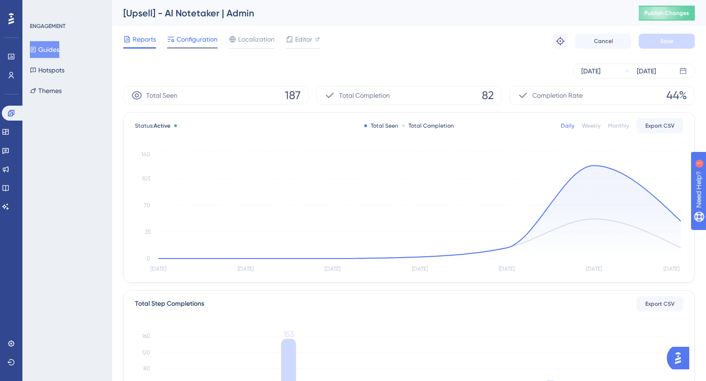
click at [185, 41] on span "Configuration" at bounding box center [197, 39] width 41 height 11
